Goal: Information Seeking & Learning: Check status

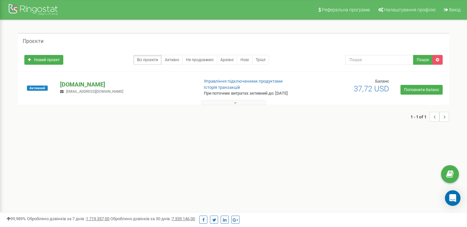
click at [71, 82] on p "[DOMAIN_NAME]" at bounding box center [126, 84] width 133 height 8
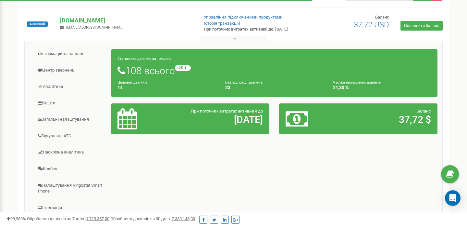
scroll to position [66, 0]
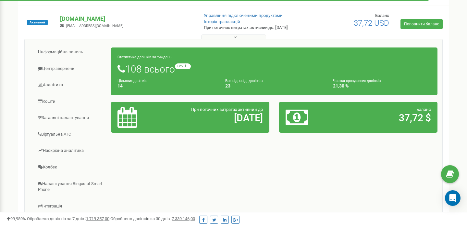
click at [160, 70] on h1 "108 всього +25 відносно минулого тижня" at bounding box center [274, 68] width 314 height 11
click at [287, 71] on h1 "108 всього +25 відносно минулого тижня" at bounding box center [274, 68] width 314 height 11
click at [357, 78] on div "Частка пропущених дзвінків 21,30 %" at bounding box center [382, 83] width 108 height 11
click at [232, 122] on h2 "11.09.25" at bounding box center [216, 117] width 94 height 11
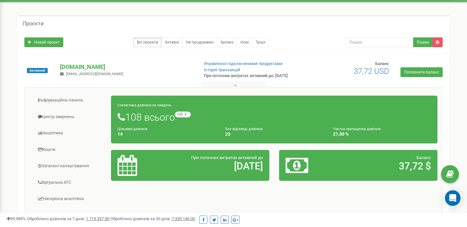
scroll to position [16, 0]
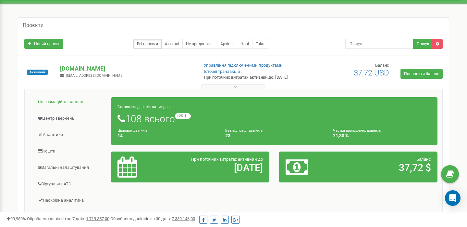
click at [70, 102] on link "Інформаційна панель" at bounding box center [71, 102] width 82 height 16
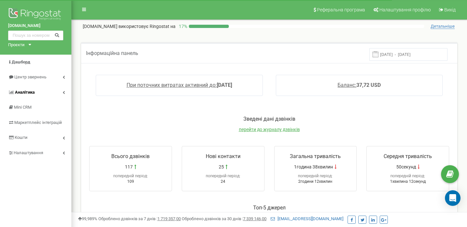
click at [29, 92] on span "Аналiтика" at bounding box center [25, 92] width 20 height 5
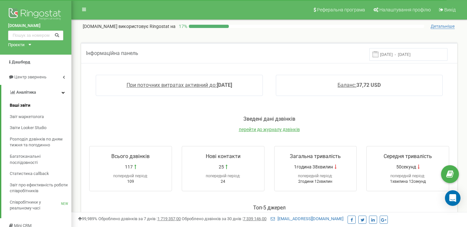
click at [21, 105] on span "Ваші звіти" at bounding box center [20, 105] width 20 height 6
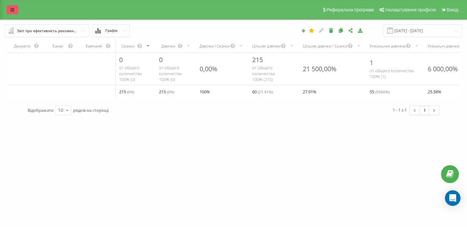
click at [10, 12] on icon at bounding box center [12, 9] width 4 height 5
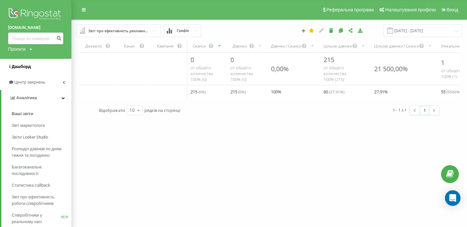
click at [28, 66] on span "Дашборд" at bounding box center [21, 66] width 19 height 5
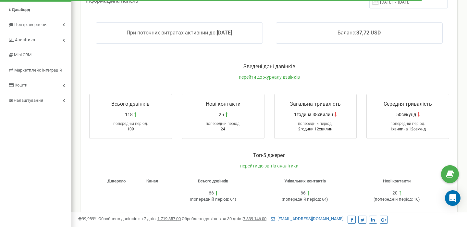
scroll to position [46, 0]
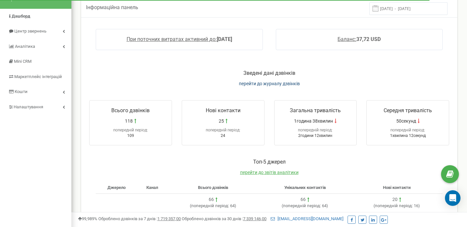
click at [277, 83] on span "перейти до журналу дзвінків" at bounding box center [269, 83] width 61 height 5
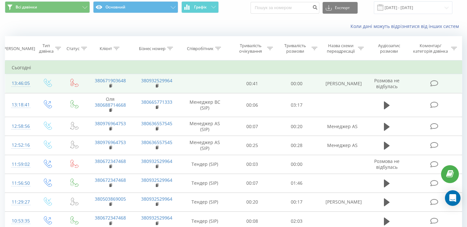
scroll to position [15, 0]
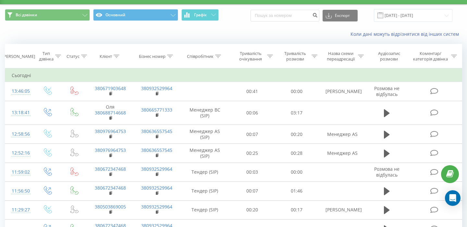
click at [234, 37] on div "Коли дані можуть відрізнятися вiд інших систем" at bounding box center [320, 34] width 291 height 6
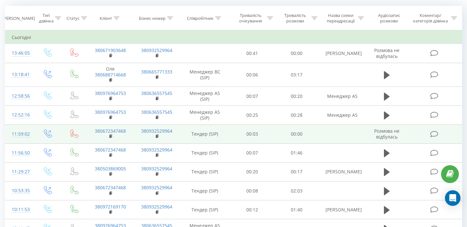
scroll to position [42, 0]
